Goal: Transaction & Acquisition: Purchase product/service

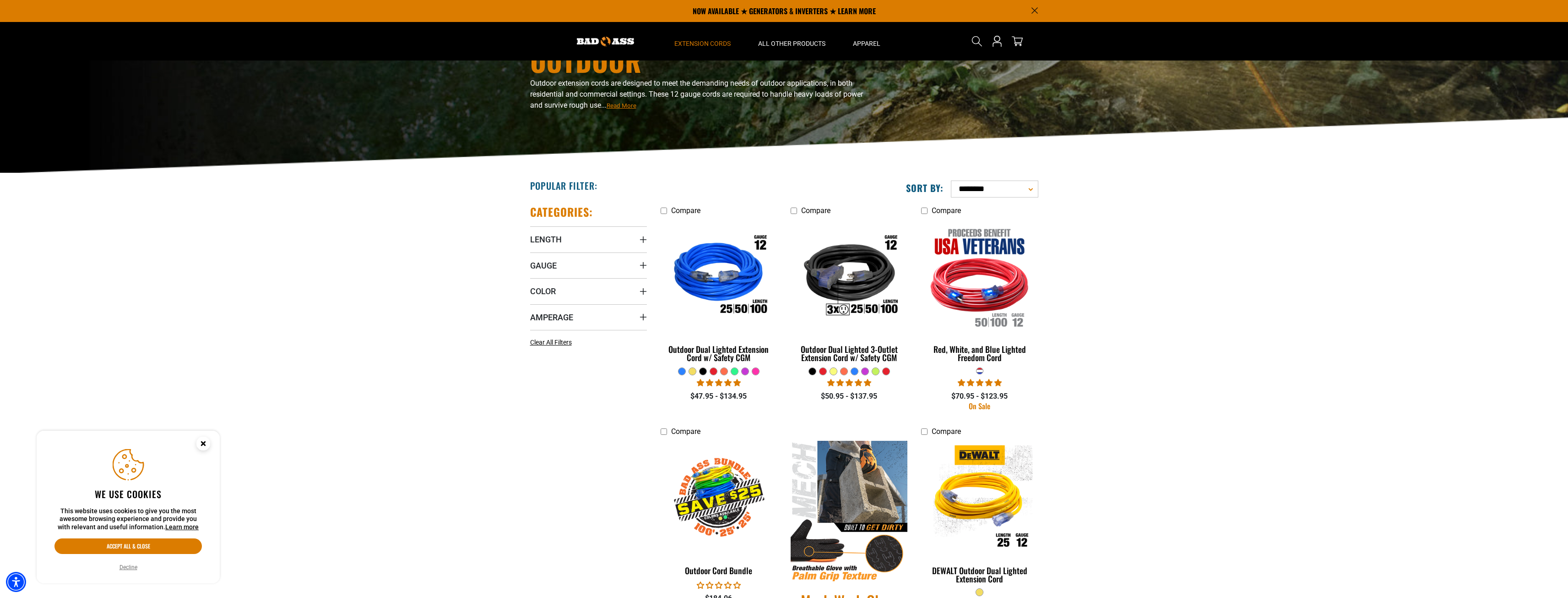
scroll to position [46, 0]
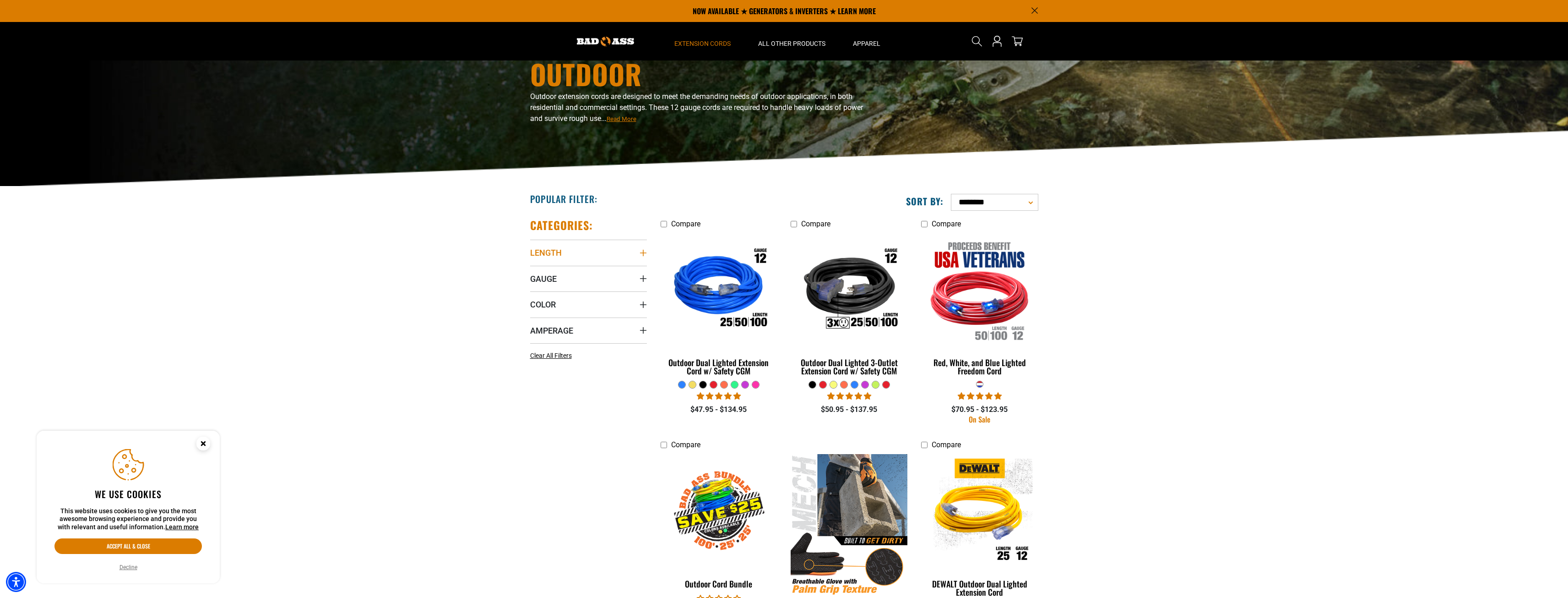
click at [645, 253] on icon "Length" at bounding box center [643, 252] width 7 height 8
click at [592, 284] on icon at bounding box center [591, 286] width 7 height 12
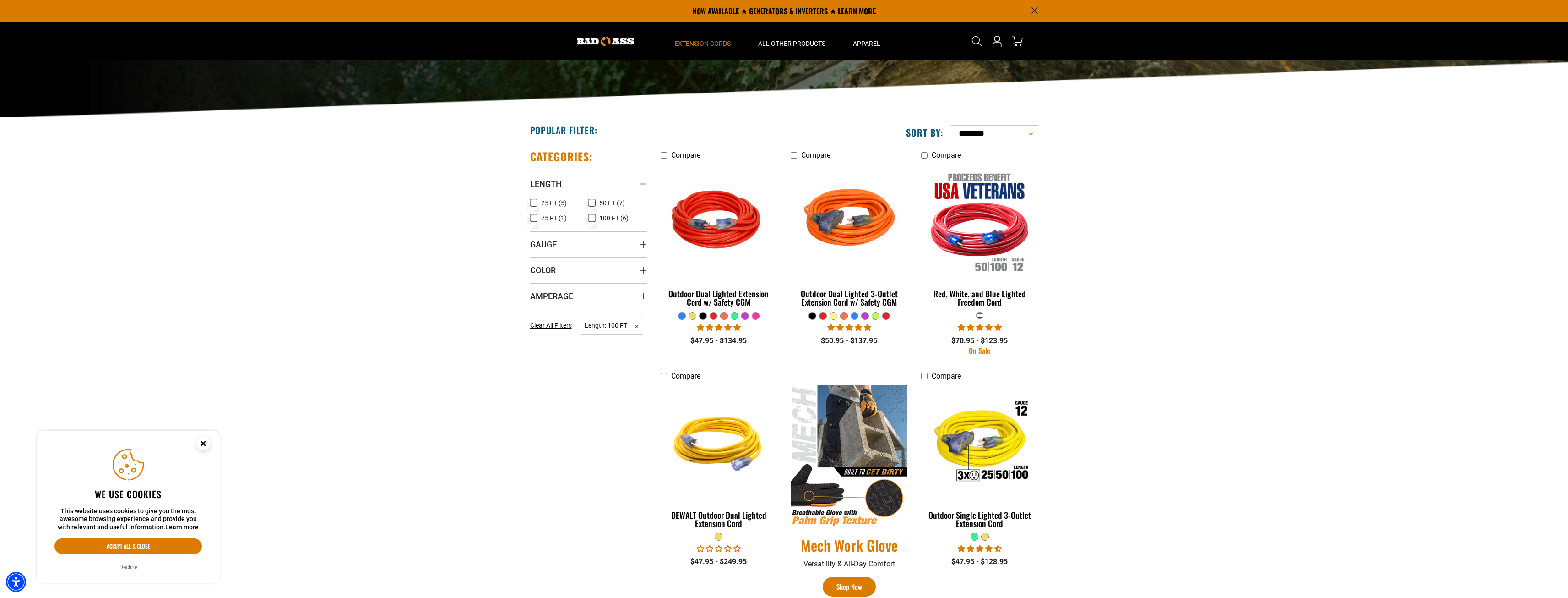
scroll to position [91, 0]
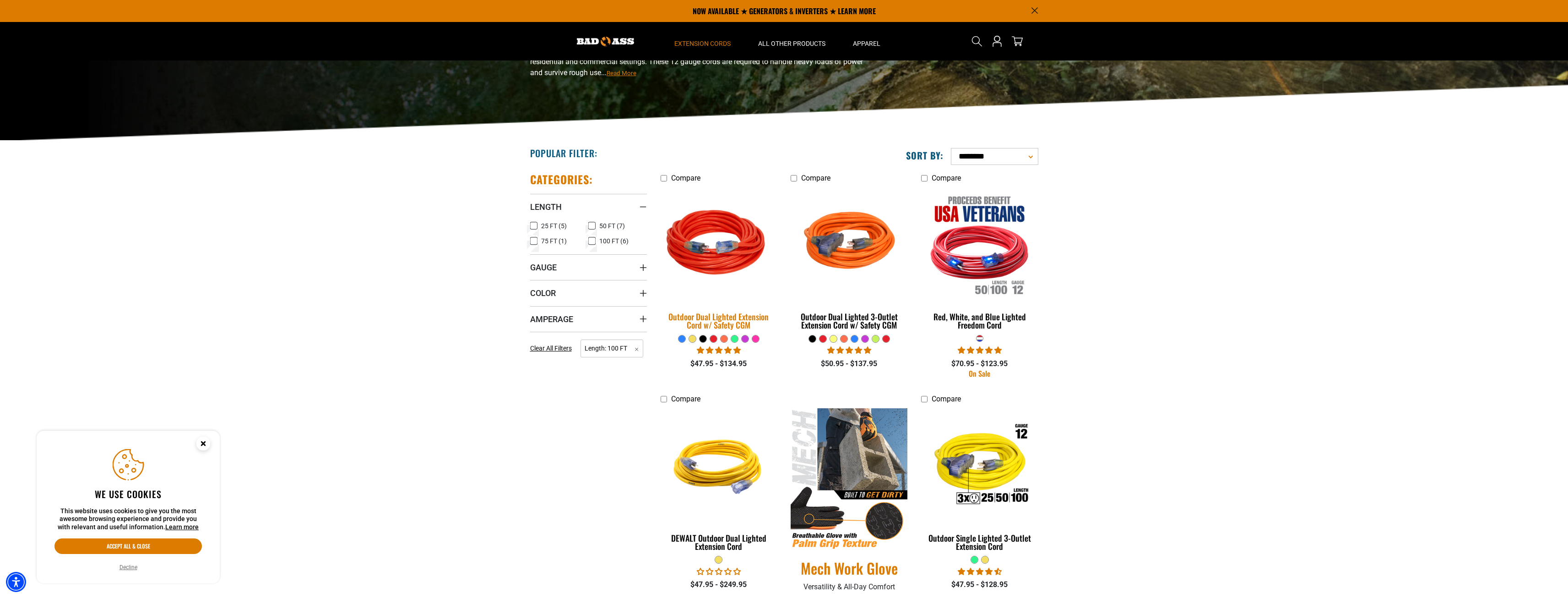
click at [705, 252] on img at bounding box center [719, 244] width 128 height 117
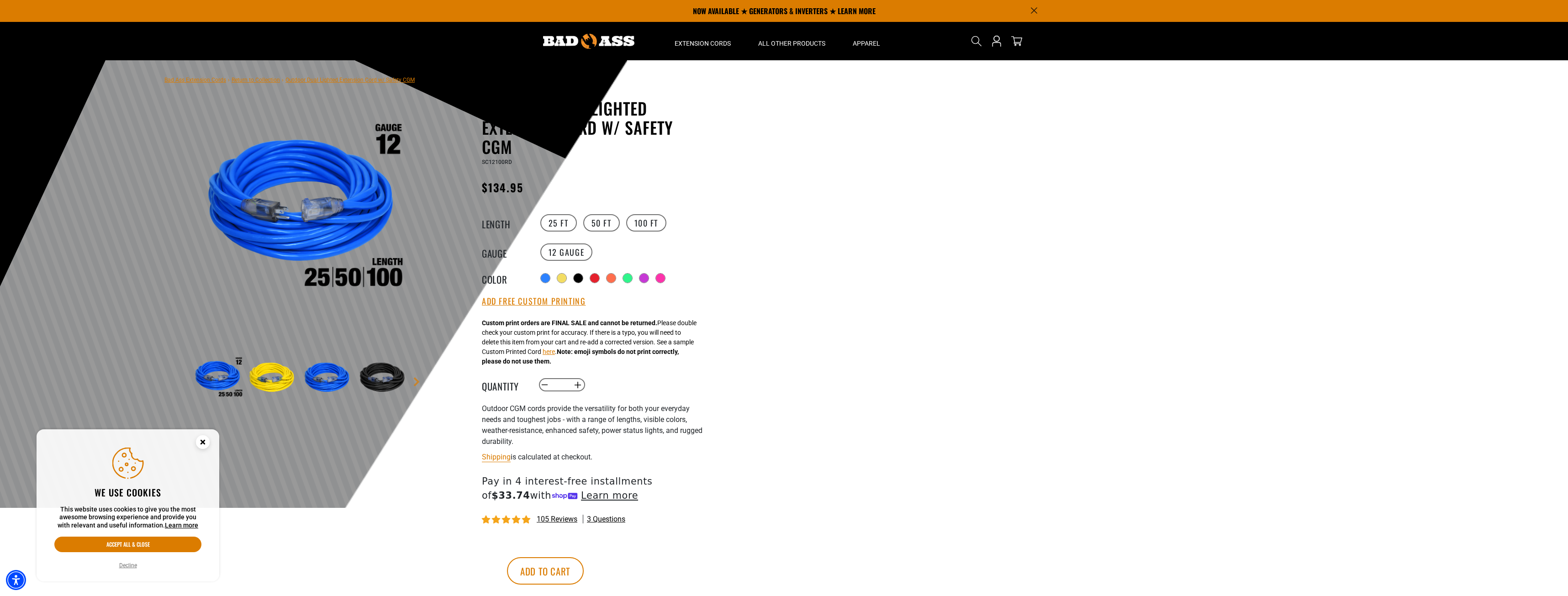
click at [205, 444] on circle "Close this option" at bounding box center [203, 442] width 14 height 14
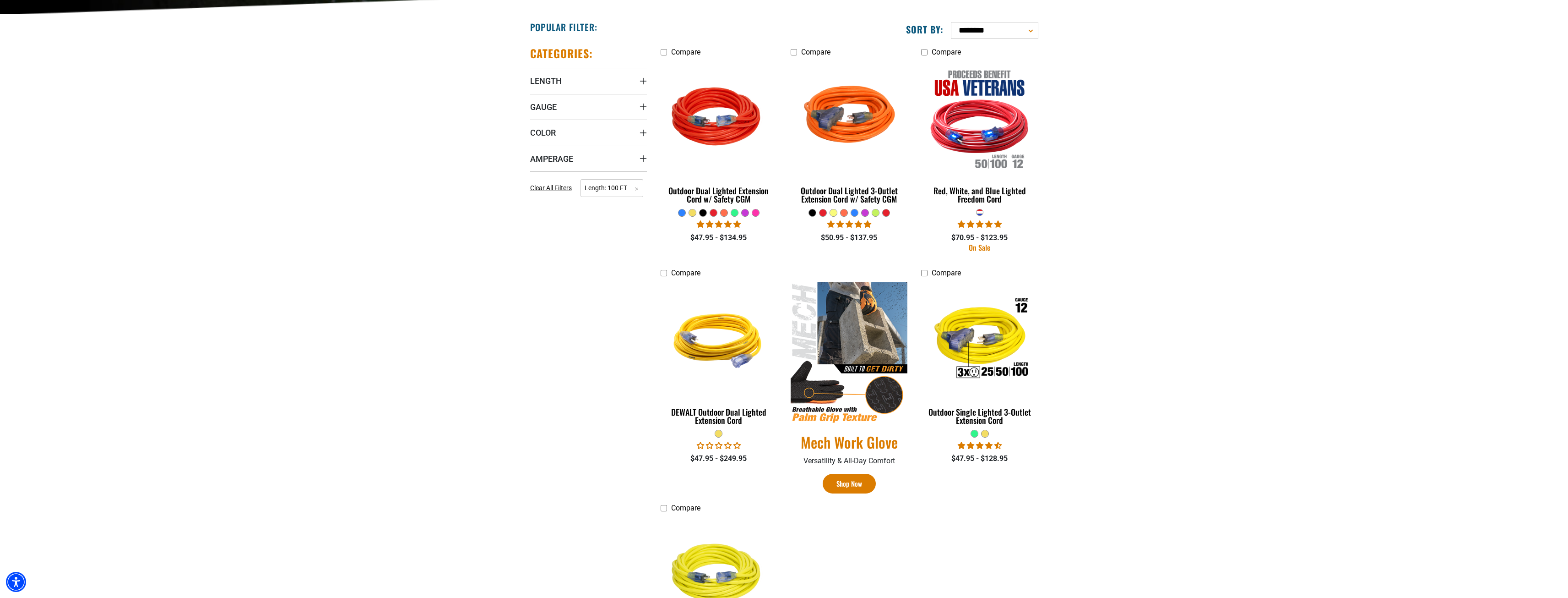
scroll to position [229, 0]
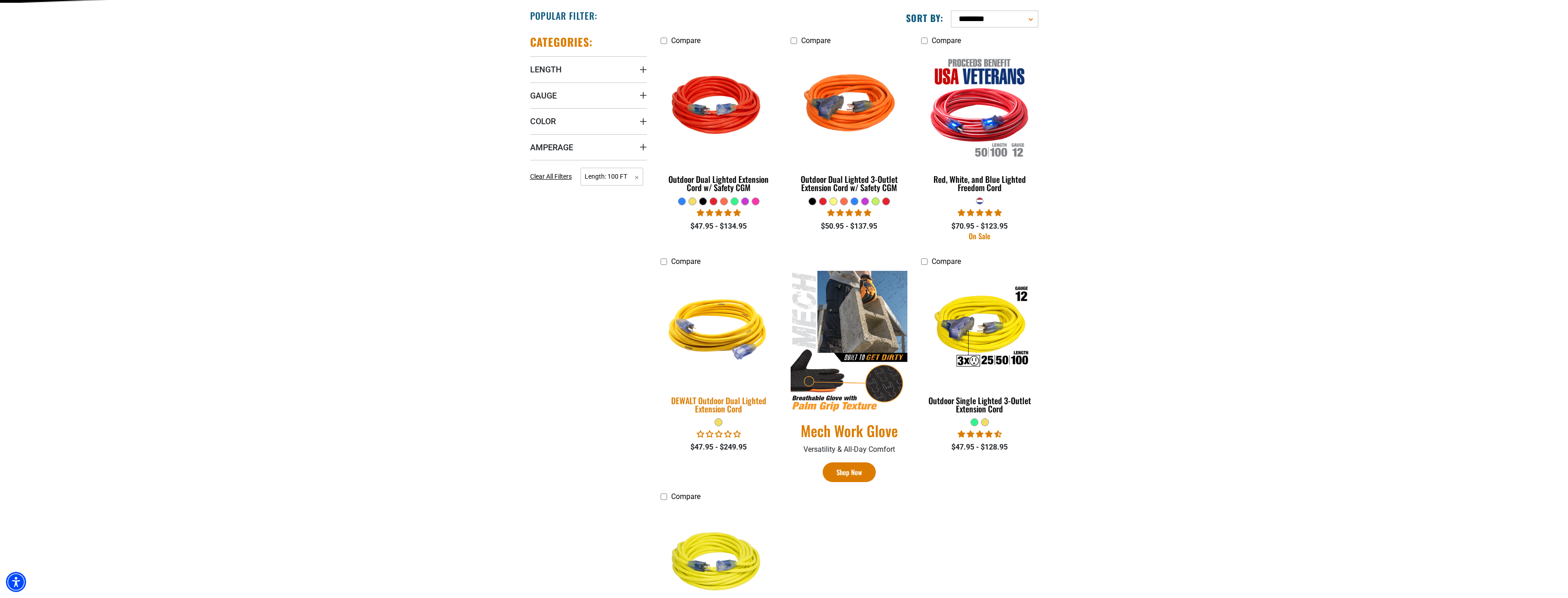
click at [713, 317] on img at bounding box center [719, 328] width 128 height 117
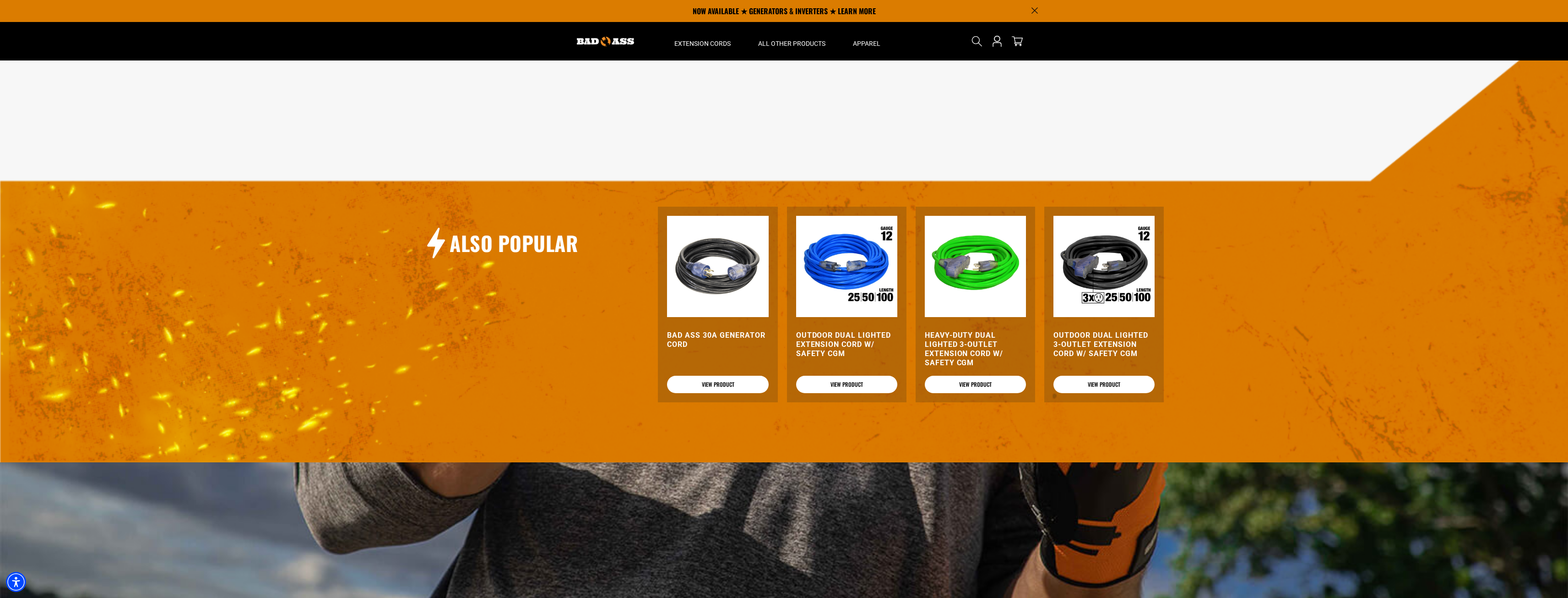
scroll to position [543, 0]
